Goal: Task Accomplishment & Management: Use online tool/utility

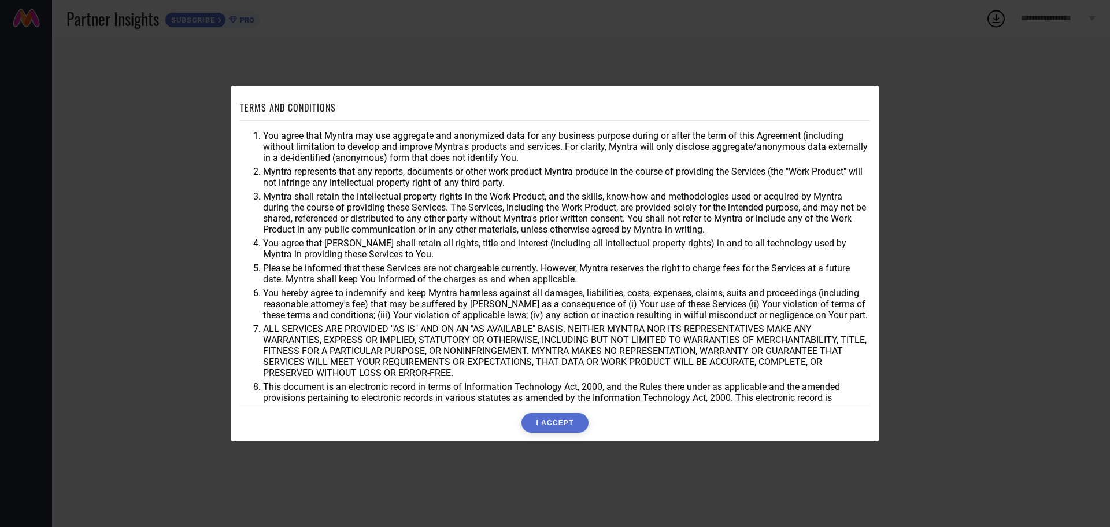
click at [571, 425] on button "I ACCEPT" at bounding box center [555, 423] width 67 height 20
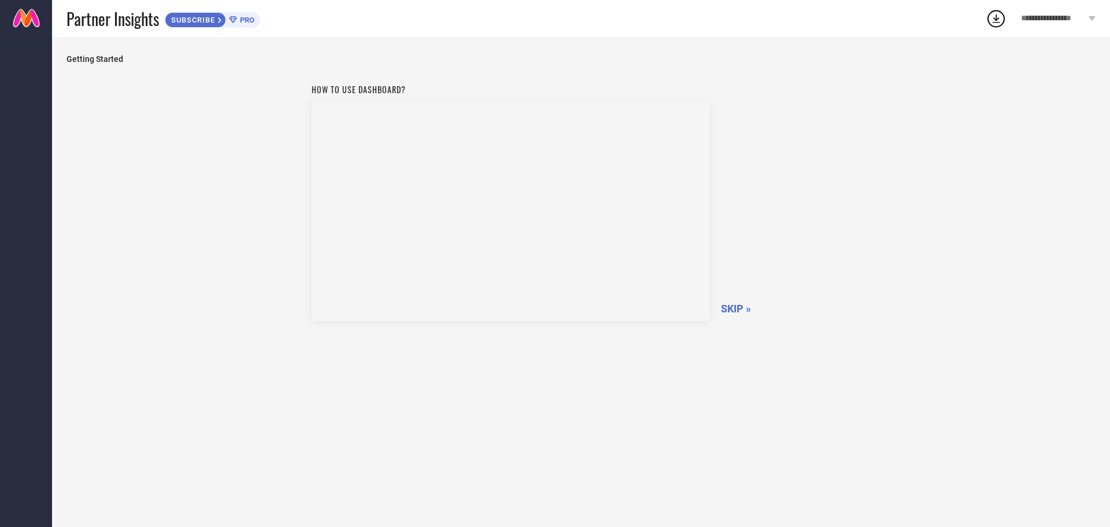
click at [733, 313] on span "SKIP »" at bounding box center [736, 308] width 30 height 12
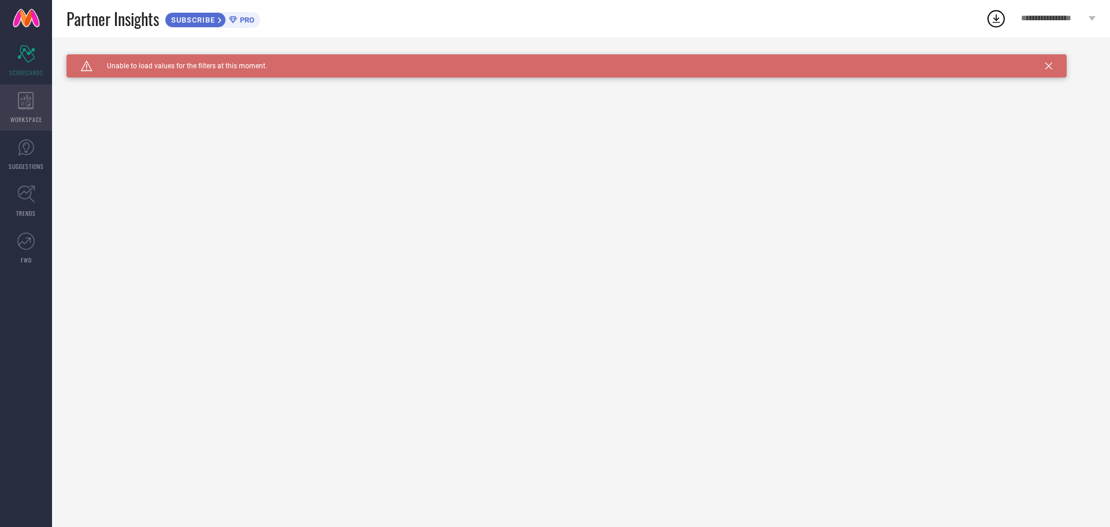
click at [27, 109] on icon at bounding box center [26, 100] width 16 height 17
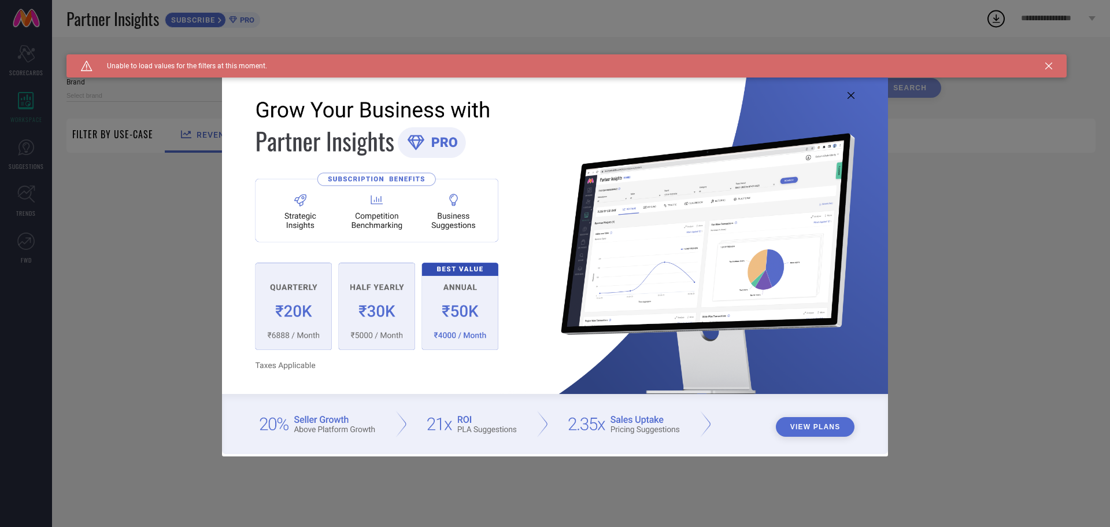
type input "1 STOP FASHION"
type input "All"
click at [1053, 63] on div "Caution Created with Sketch. Unable to load values for the filters at this mome…" at bounding box center [567, 65] width 1001 height 23
click at [1038, 64] on div "Caution Created with Sketch. Unable to load values for the filters at this mome…" at bounding box center [567, 65] width 1001 height 23
click at [1051, 68] on icon at bounding box center [1049, 65] width 7 height 7
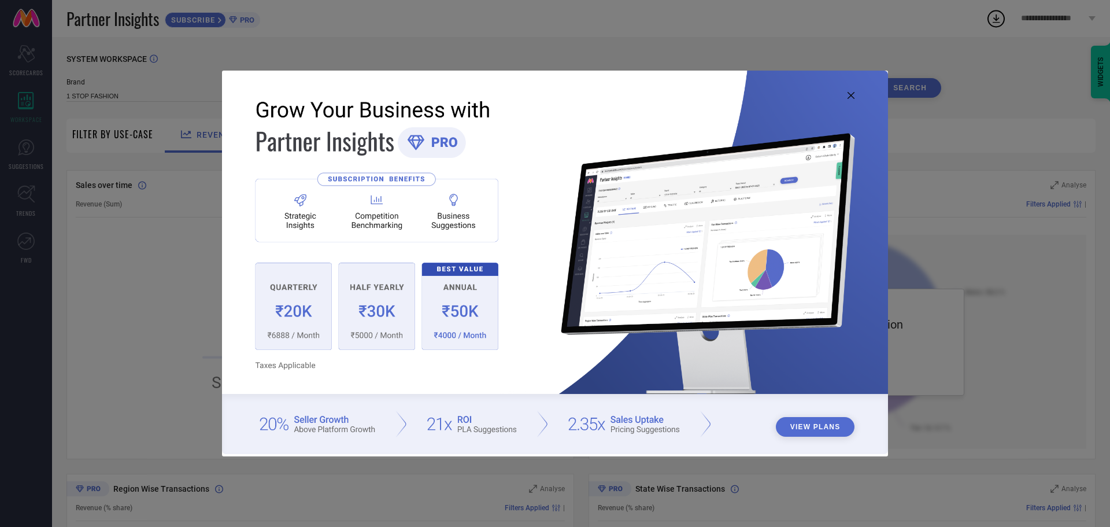
click at [851, 92] on icon at bounding box center [851, 95] width 7 height 7
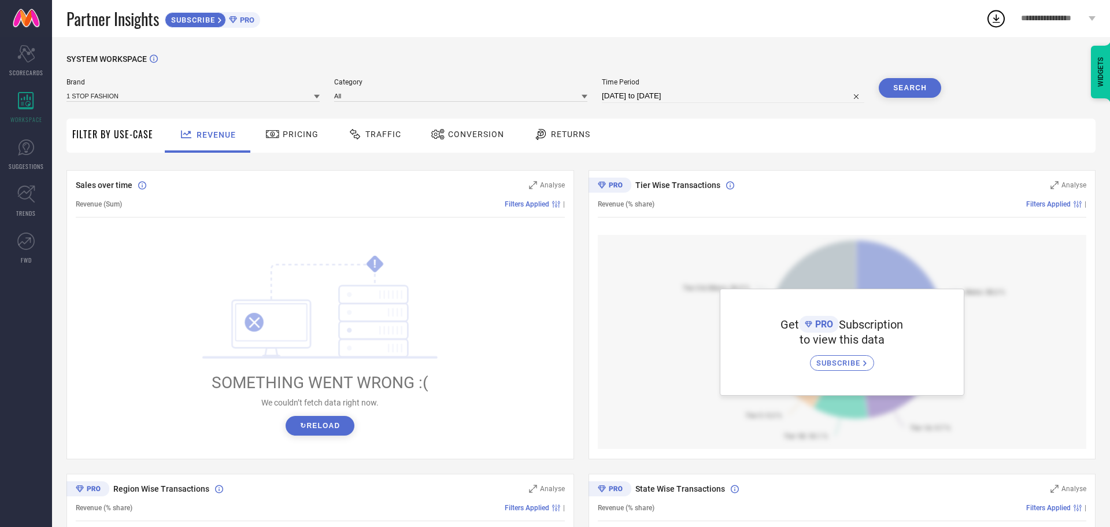
click at [277, 132] on icon at bounding box center [272, 134] width 13 height 8
